Goal: Task Accomplishment & Management: Use online tool/utility

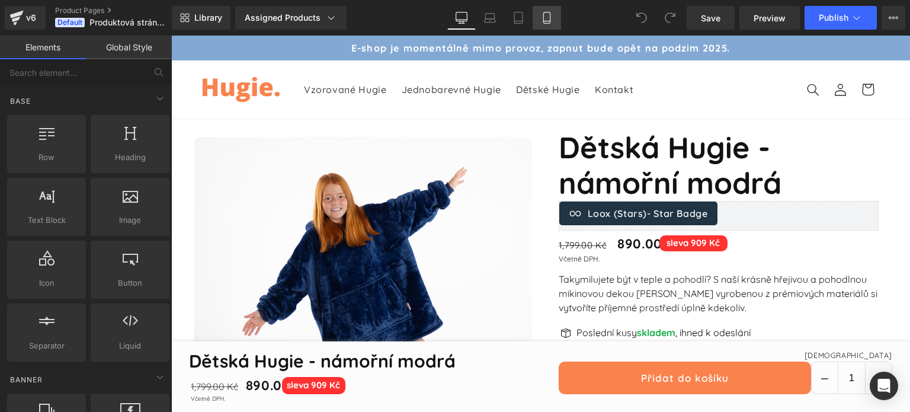
click at [544, 17] on icon at bounding box center [547, 18] width 12 height 12
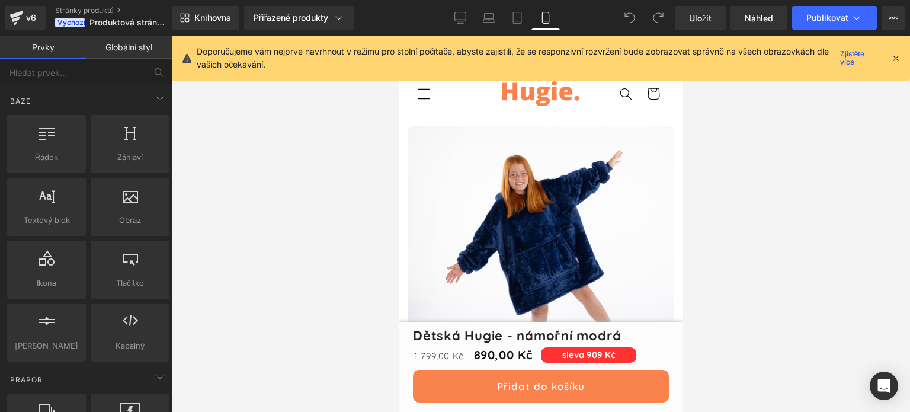
click at [894, 55] on icon at bounding box center [896, 58] width 11 height 11
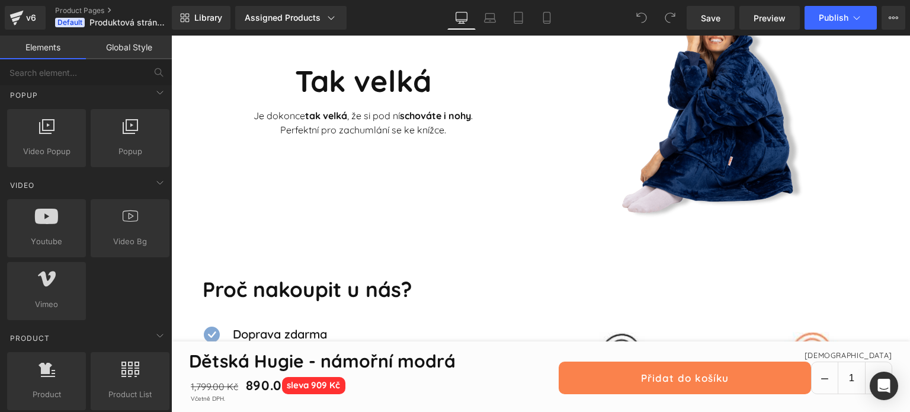
scroll to position [1600, 0]
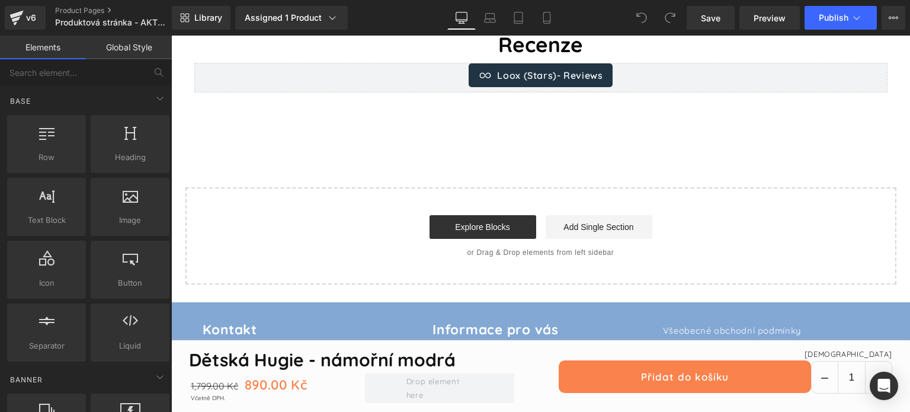
scroll to position [2806, 0]
